Goal: Transaction & Acquisition: Purchase product/service

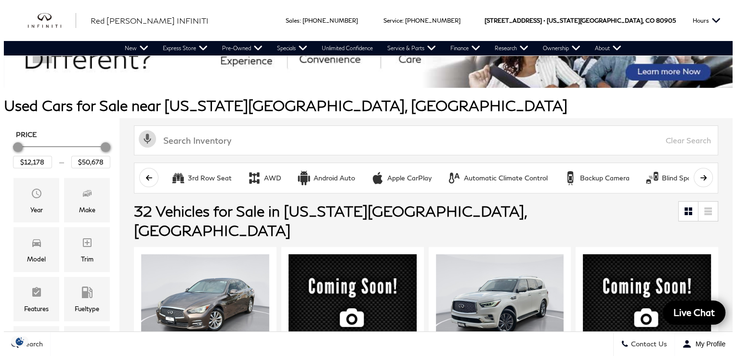
scroll to position [59, 0]
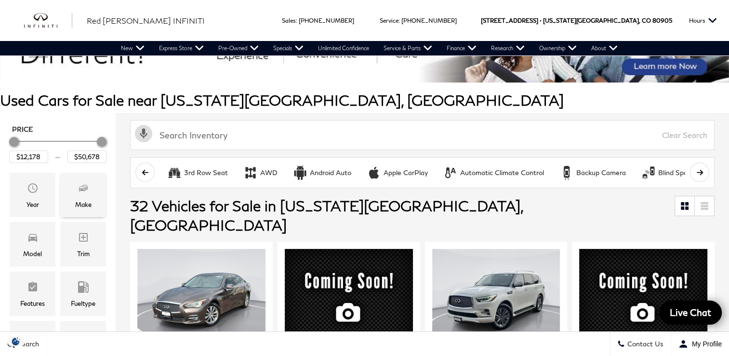
click at [82, 192] on icon "Make" at bounding box center [84, 188] width 12 height 12
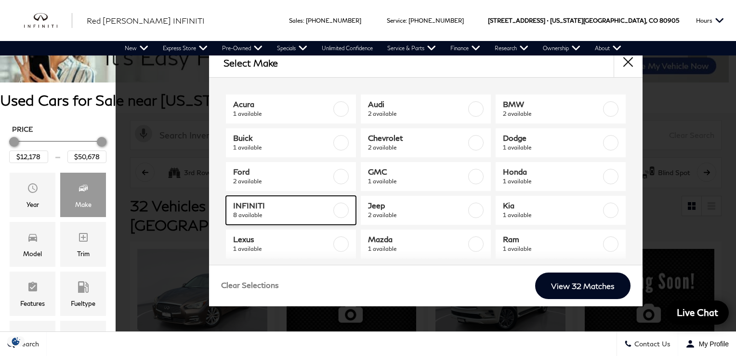
click at [256, 212] on span "8 available" at bounding box center [282, 215] width 98 height 10
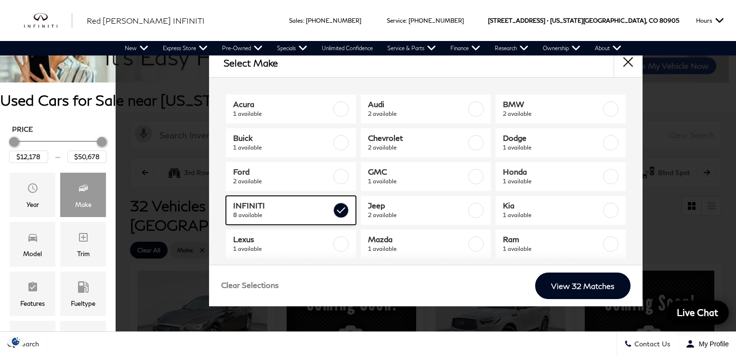
type input "$48,678"
checkbox input "true"
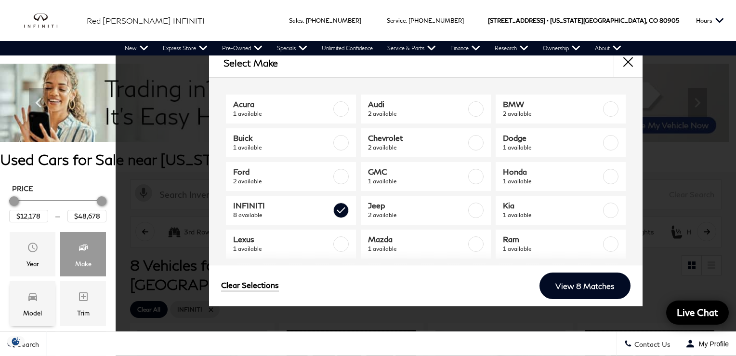
click at [32, 305] on span "Model" at bounding box center [33, 297] width 12 height 19
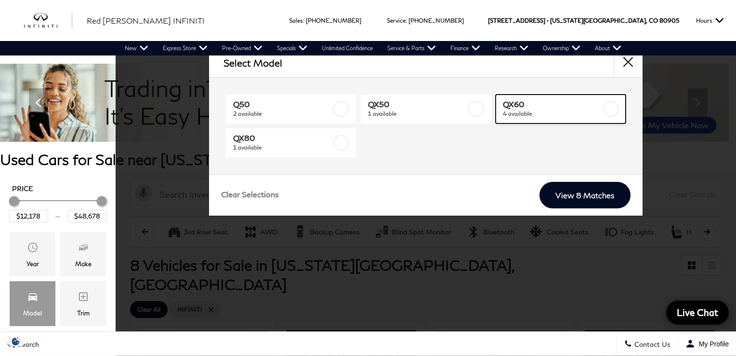
click at [519, 118] on span "4 available" at bounding box center [552, 114] width 98 height 10
type input "$37,687"
checkbox input "true"
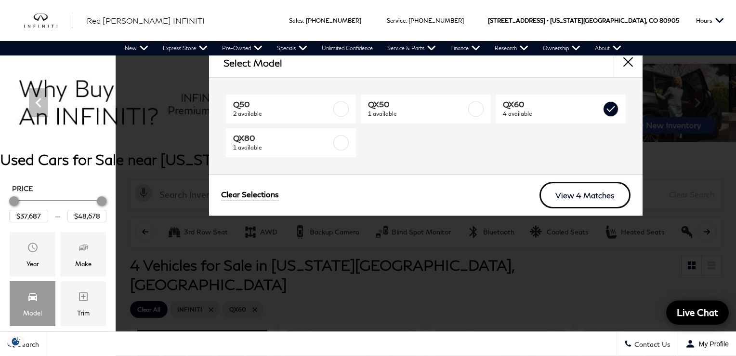
click at [599, 193] on link "View 4 Matches" at bounding box center [585, 195] width 91 height 26
